Goal: Task Accomplishment & Management: Complete application form

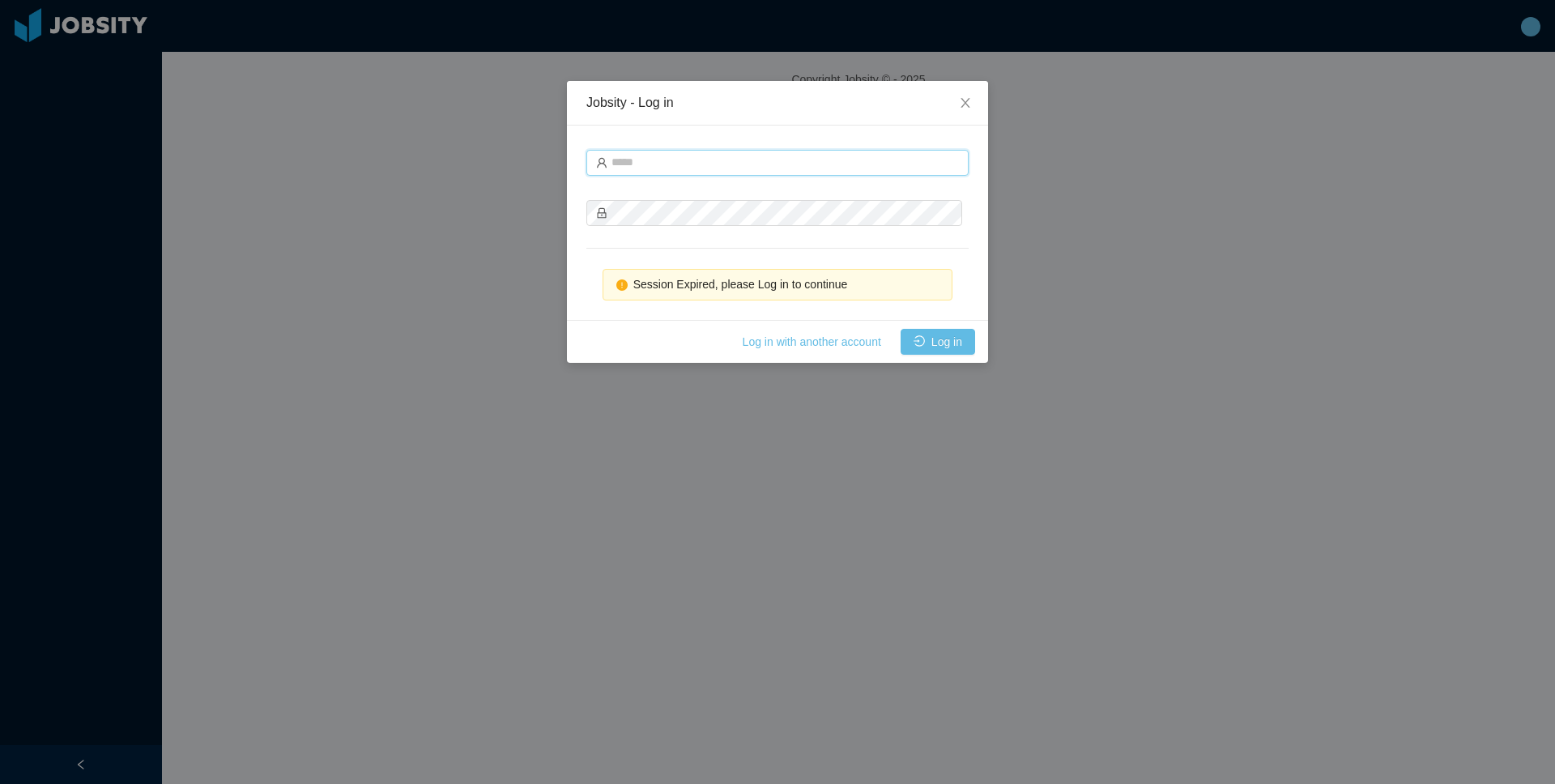
click at [745, 156] on input "text" at bounding box center [778, 162] width 382 height 26
type input "**********"
click at [968, 346] on button "Log in" at bounding box center [937, 341] width 75 height 26
